Goal: Transaction & Acquisition: Purchase product/service

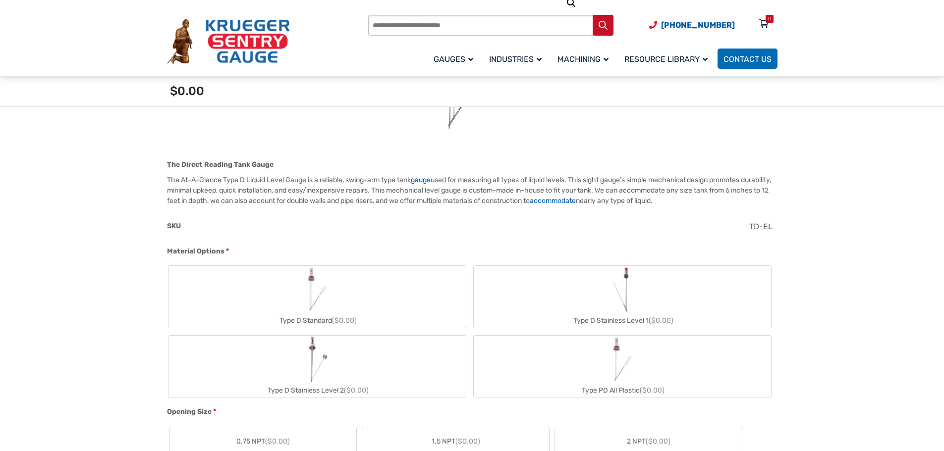
scroll to position [248, 0]
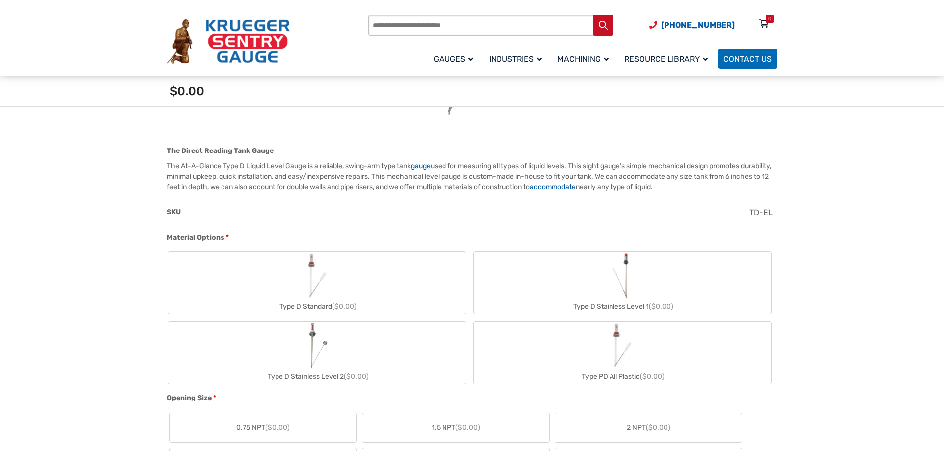
click at [345, 297] on label "Type D Standard ($0.00)" at bounding box center [316, 283] width 297 height 62
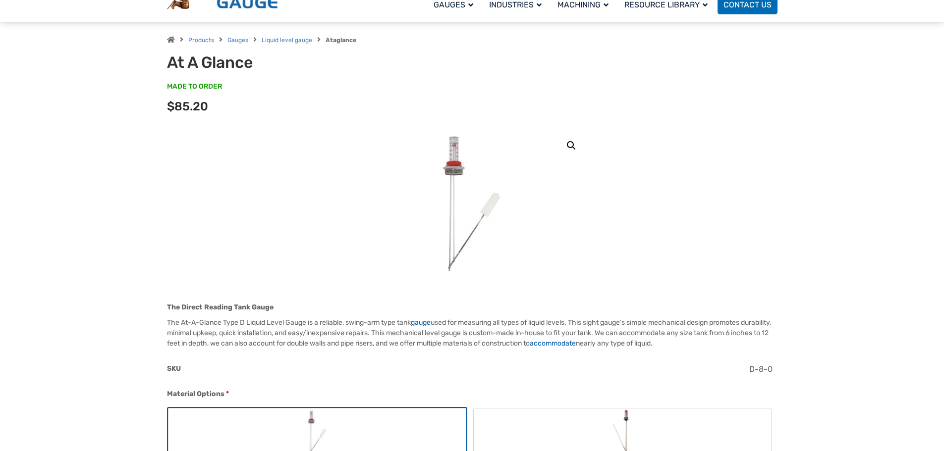
scroll to position [0, 0]
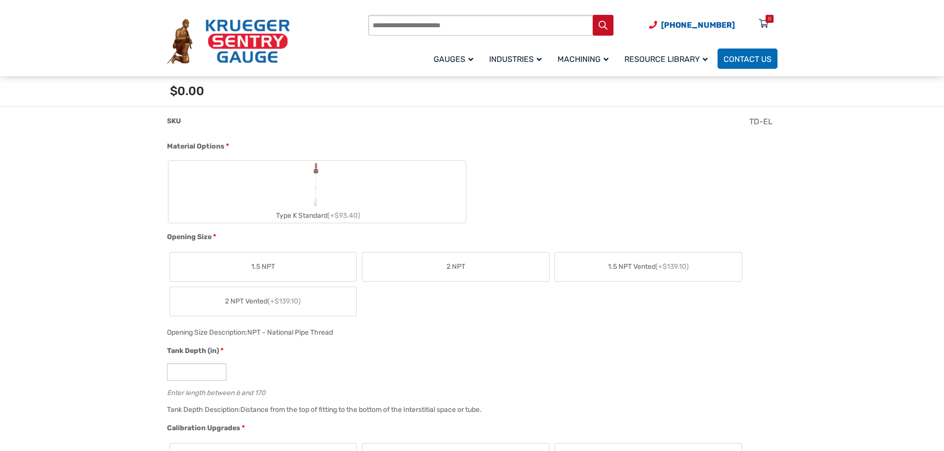
scroll to position [198, 0]
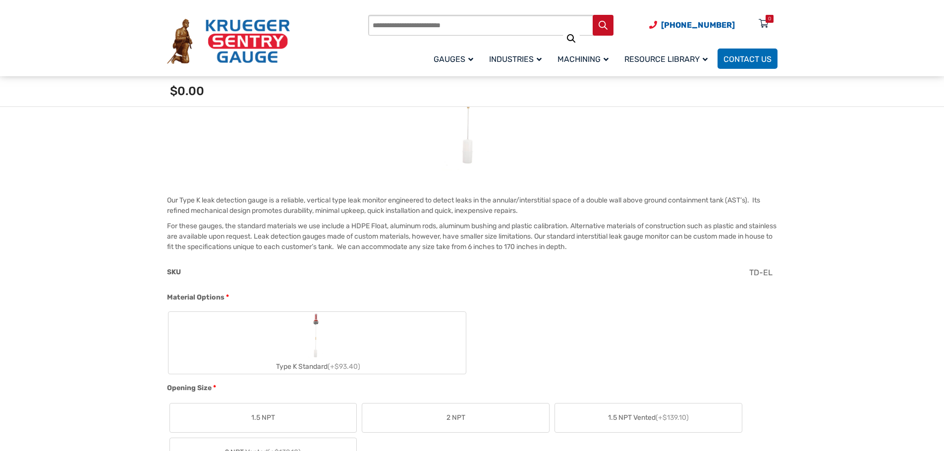
click at [303, 333] on label "Type K Standard (+$93.40)" at bounding box center [316, 343] width 297 height 62
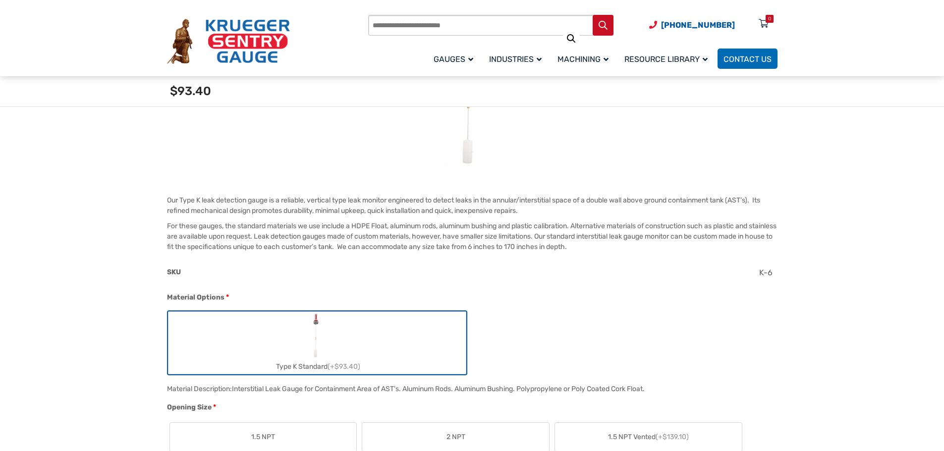
click at [227, 324] on label "Type K Standard (+$93.40)" at bounding box center [316, 343] width 297 height 62
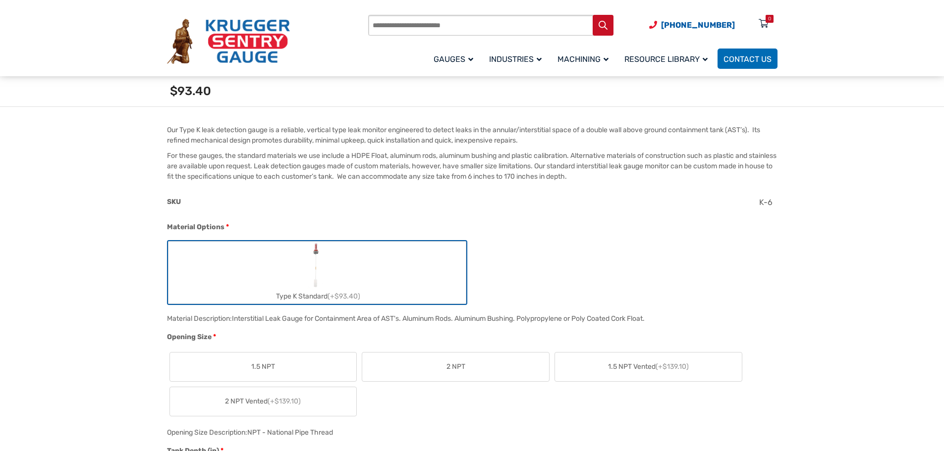
scroll to position [307, 0]
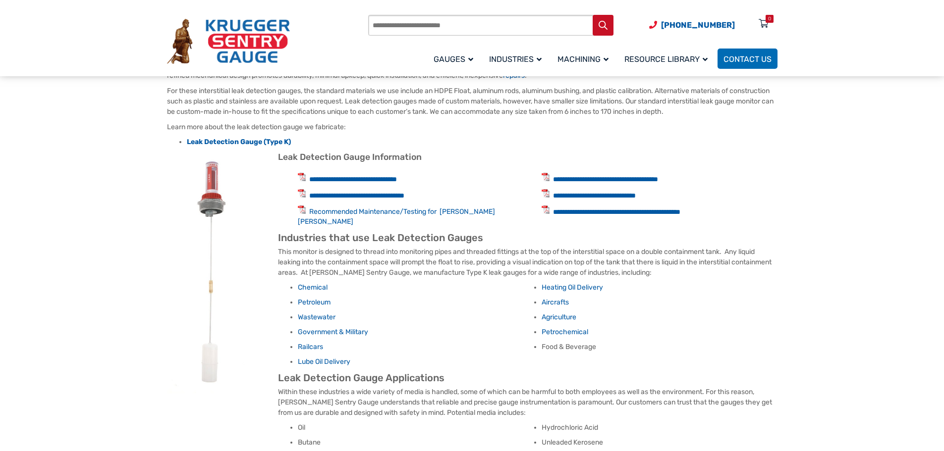
scroll to position [446, 0]
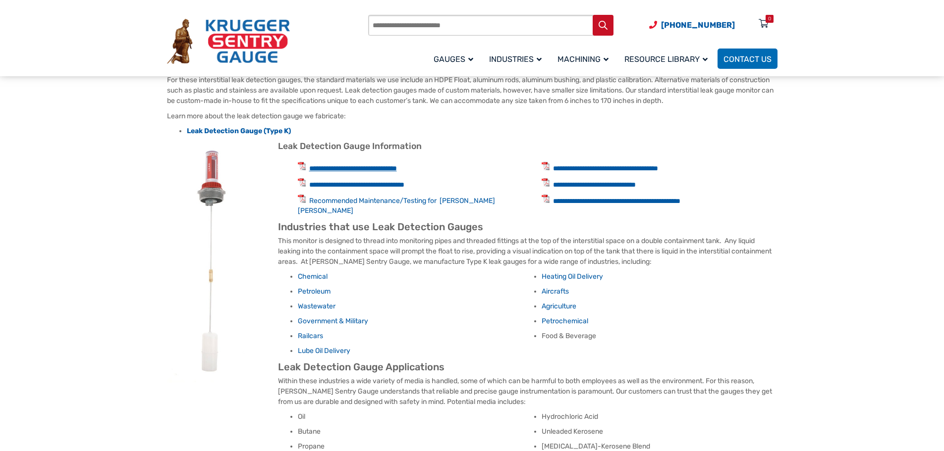
click at [350, 167] on link "**********" at bounding box center [353, 168] width 88 height 7
